Goal: Information Seeking & Learning: Learn about a topic

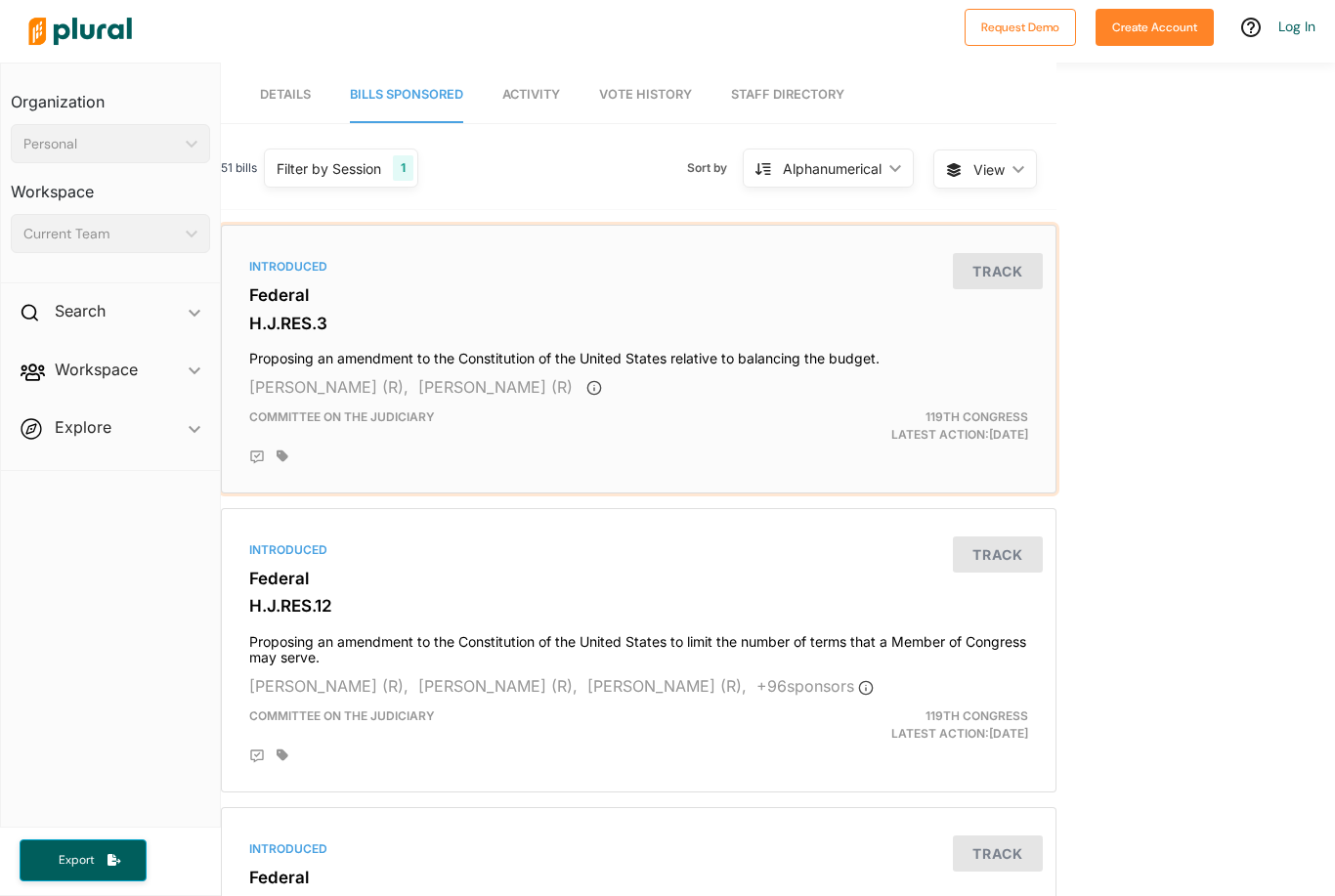
click at [426, 421] on span "Committee on the Judiciary" at bounding box center [342, 416] width 186 height 15
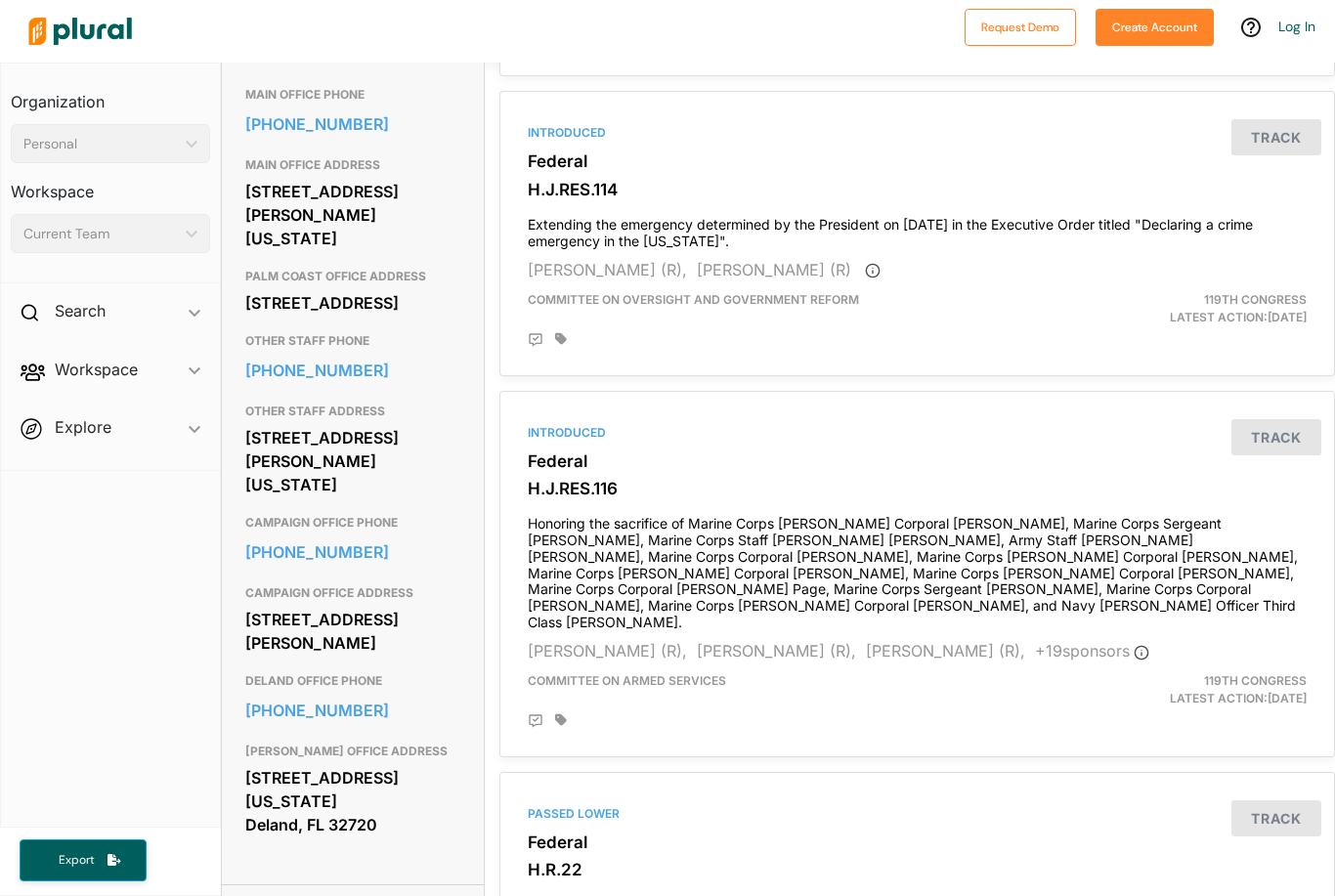
scroll to position [717, 0]
